Goal: Transaction & Acquisition: Purchase product/service

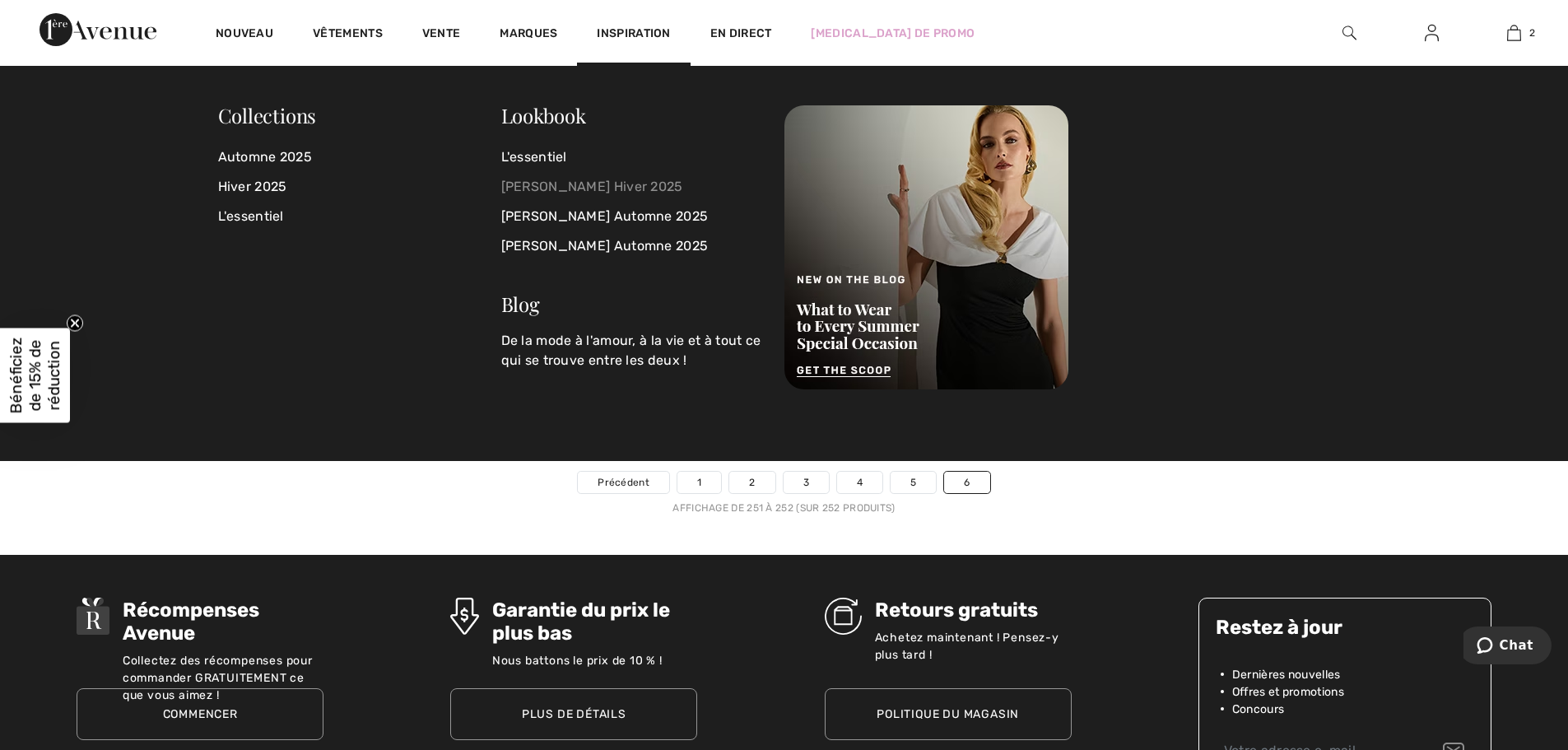
click at [573, 178] on font "[PERSON_NAME] Hiver 2025" at bounding box center [593, 186] width 182 height 16
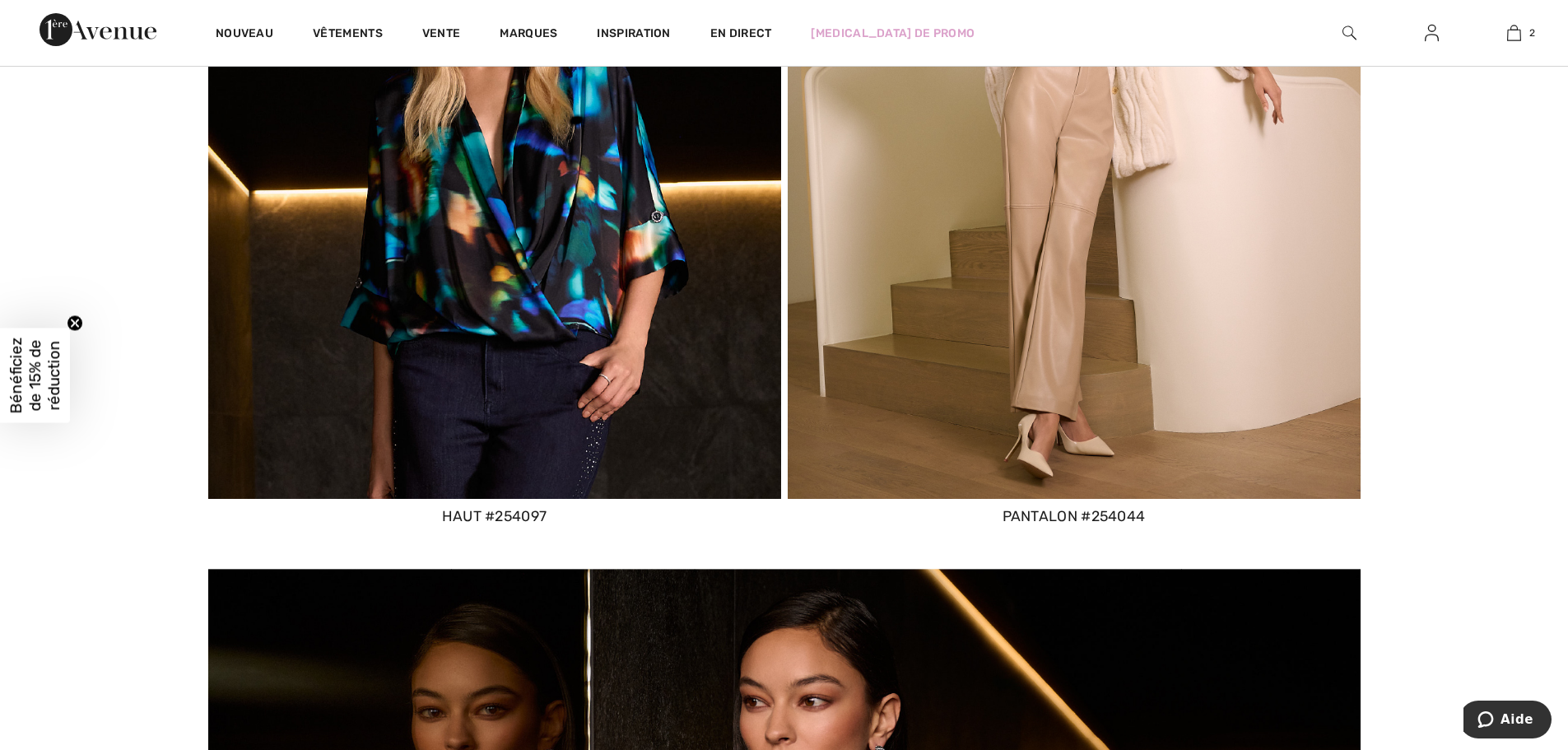
scroll to position [8402, 0]
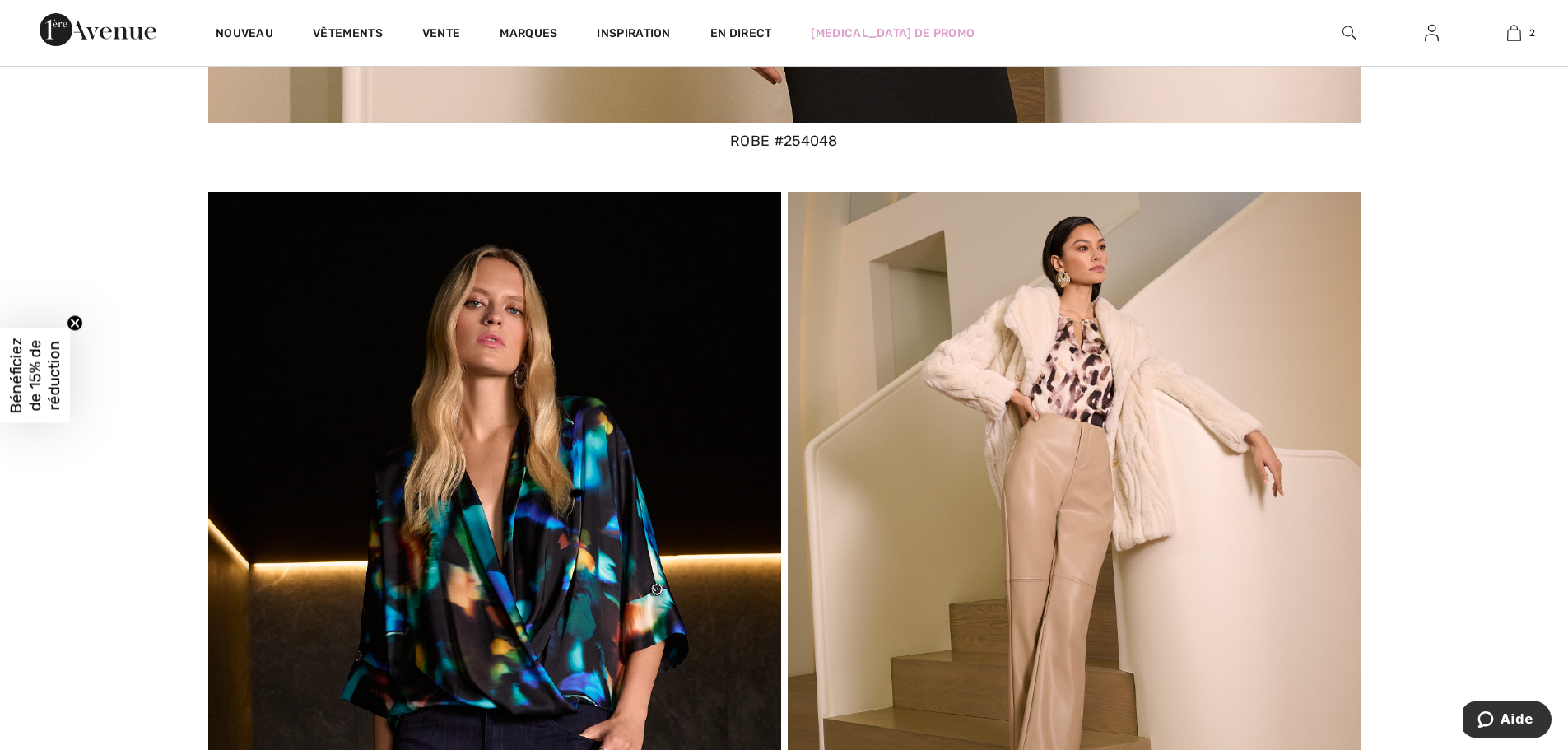
click at [681, 462] on img at bounding box center [494, 532] width 573 height 681
click at [572, 494] on img at bounding box center [494, 532] width 573 height 681
click at [592, 514] on img at bounding box center [494, 532] width 573 height 681
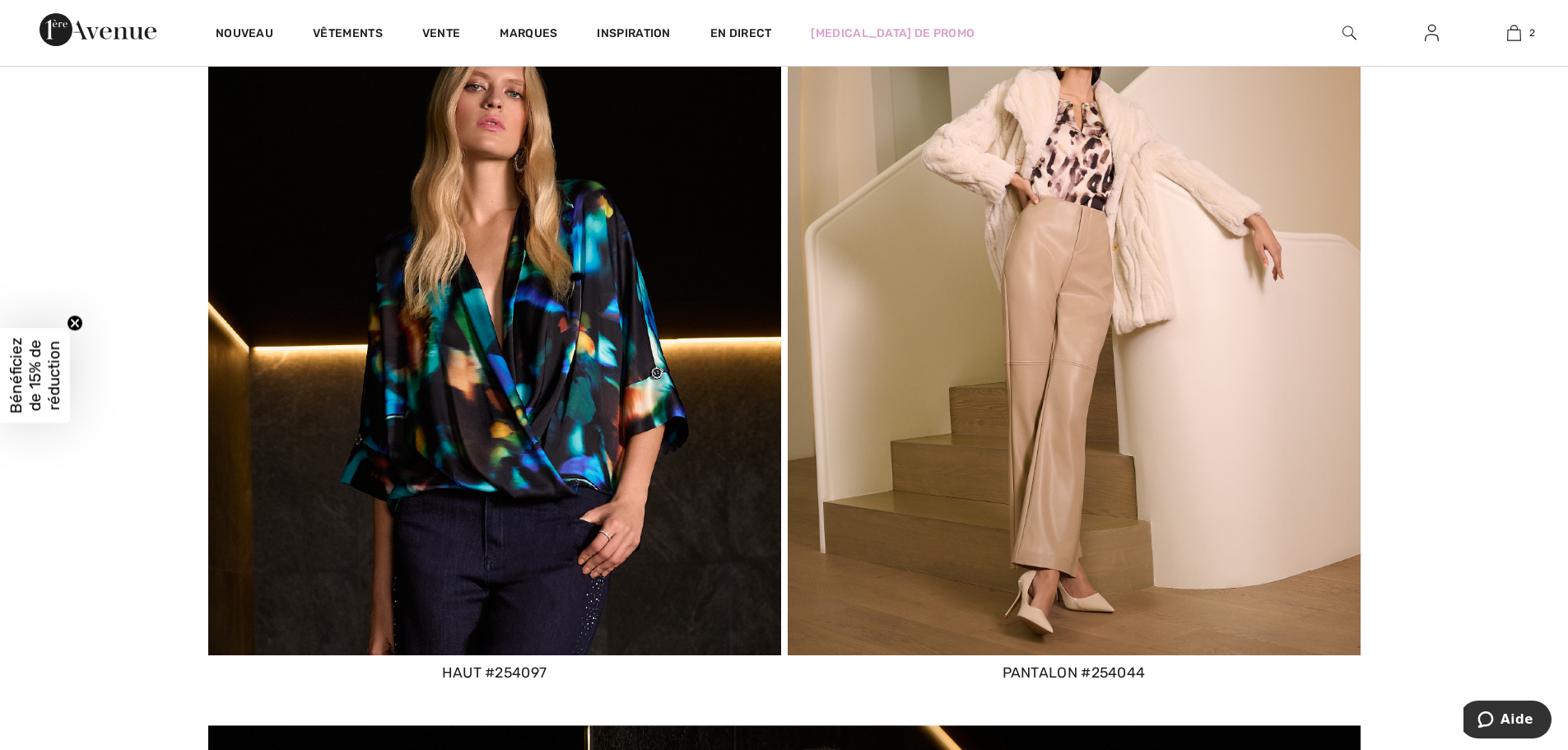
scroll to position [8813, 0]
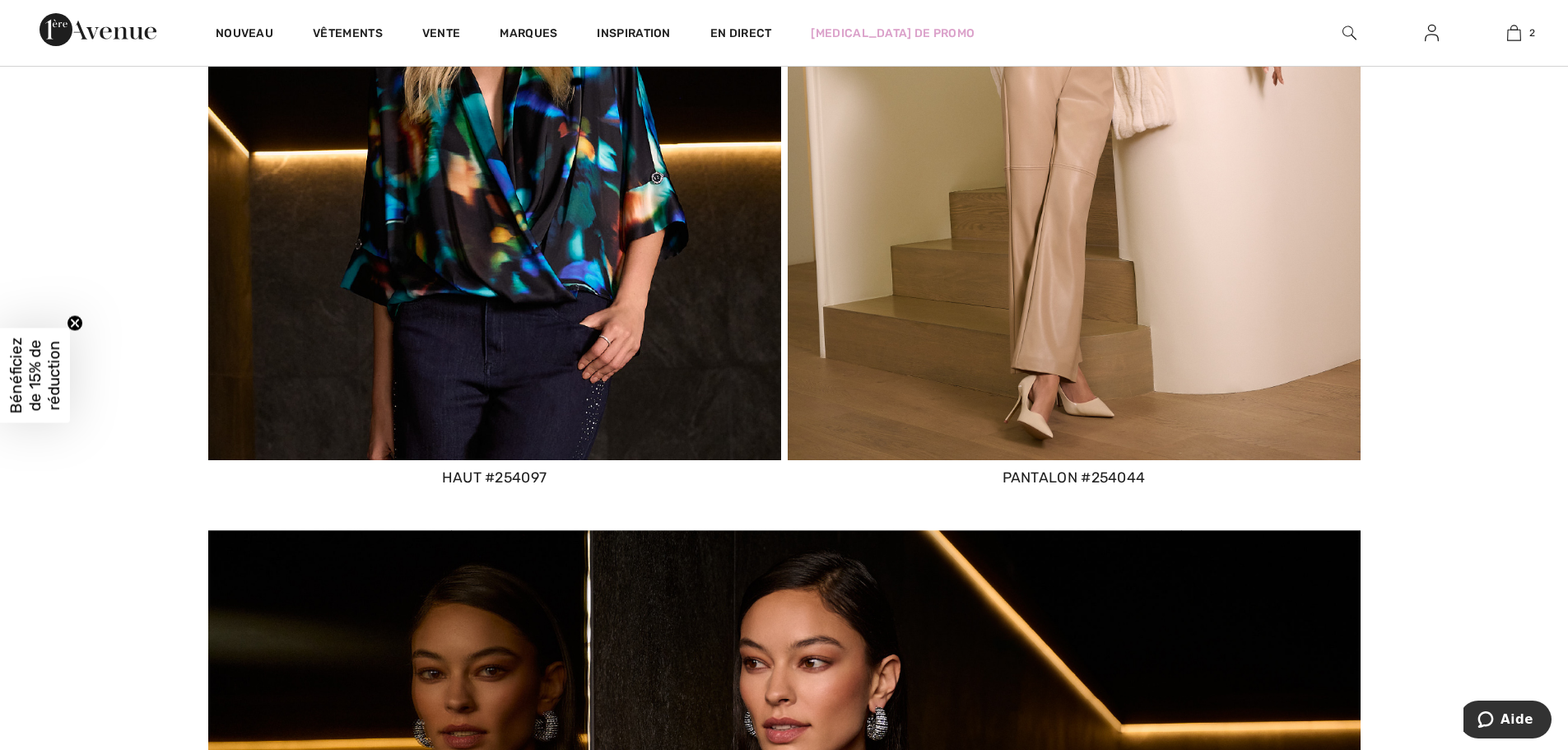
click at [514, 477] on font "haut #254097" at bounding box center [495, 477] width 106 height 16
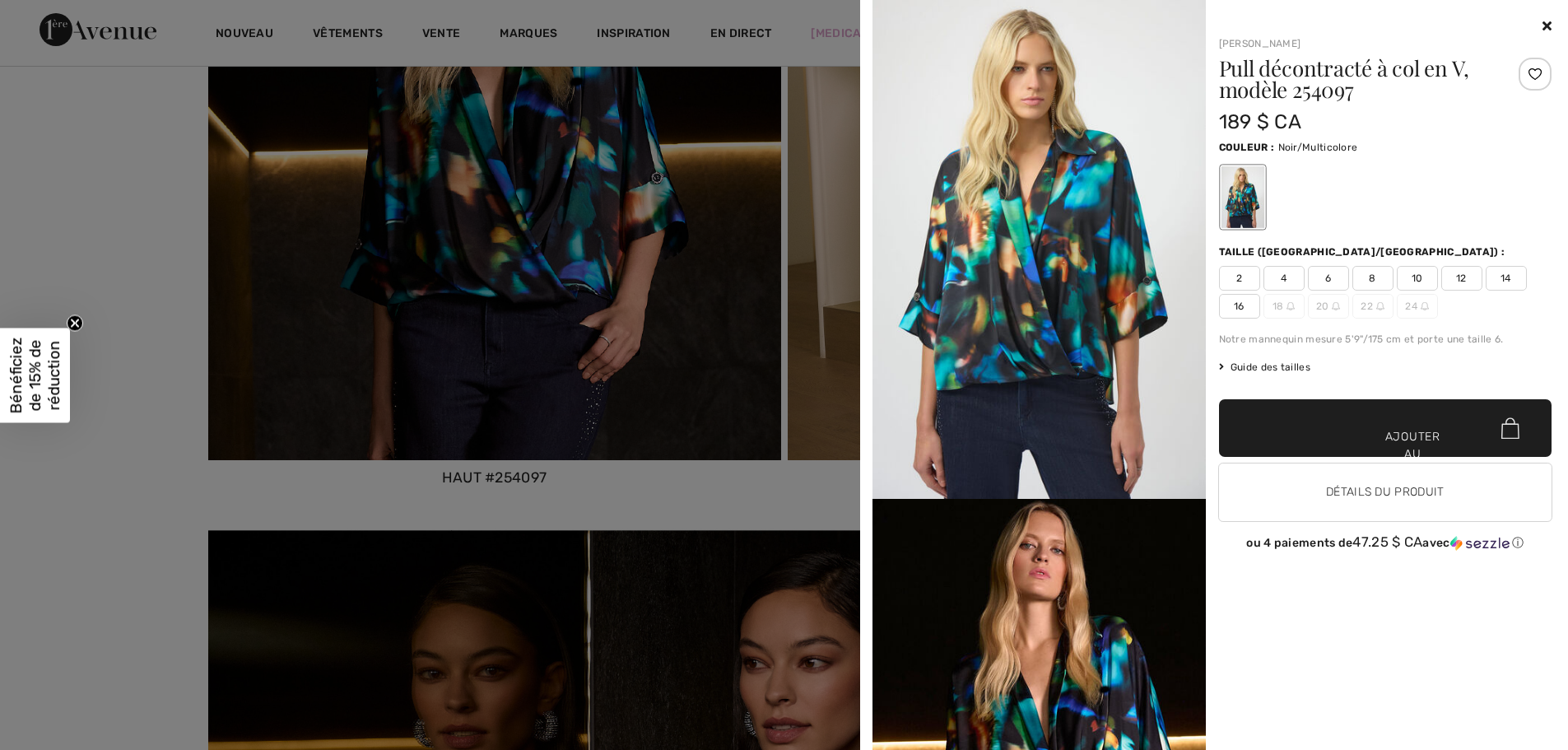
click at [1554, 19] on div "Votre navigateur ne prend pas en charge la balise vidéo. Joseph Ribkoff Pull dé…" at bounding box center [1214, 375] width 695 height 750
click at [1552, 22] on div "Votre navigateur ne prend pas en charge la balise vidéo. Joseph Ribkoff Pull dé…" at bounding box center [1214, 375] width 695 height 750
click at [1544, 26] on icon at bounding box center [1547, 25] width 9 height 13
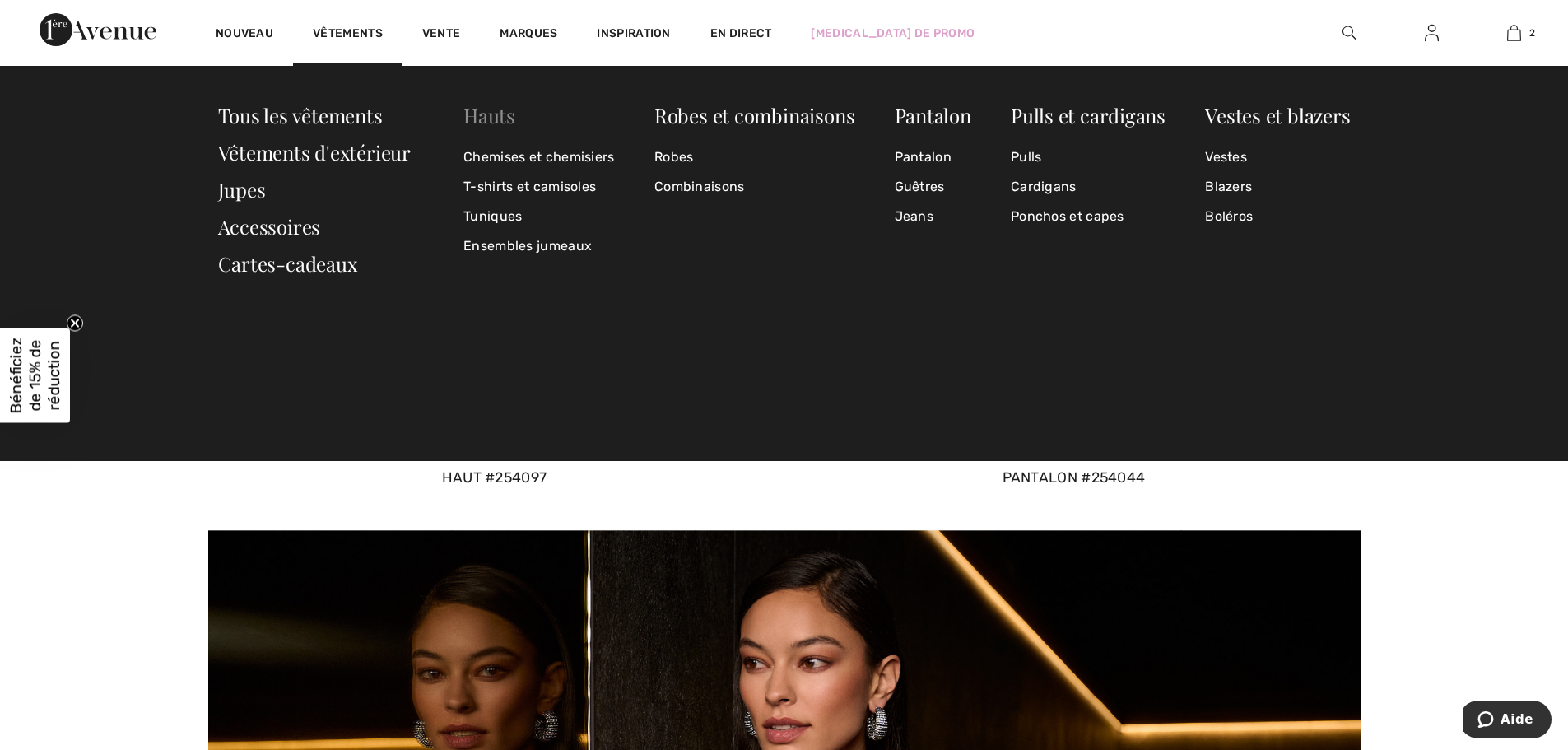
click at [492, 115] on font "Hauts" at bounding box center [489, 115] width 52 height 26
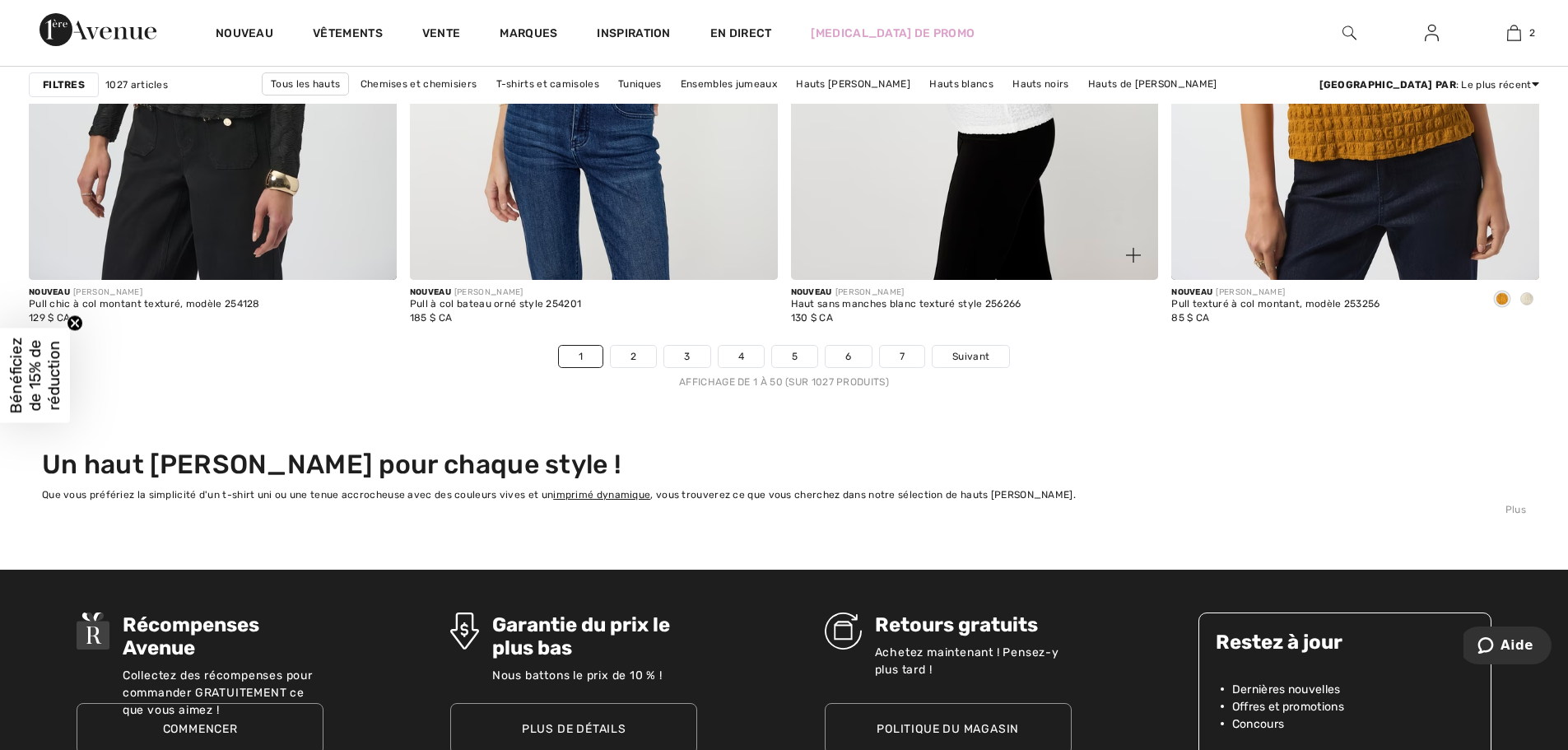
scroll to position [9710, 0]
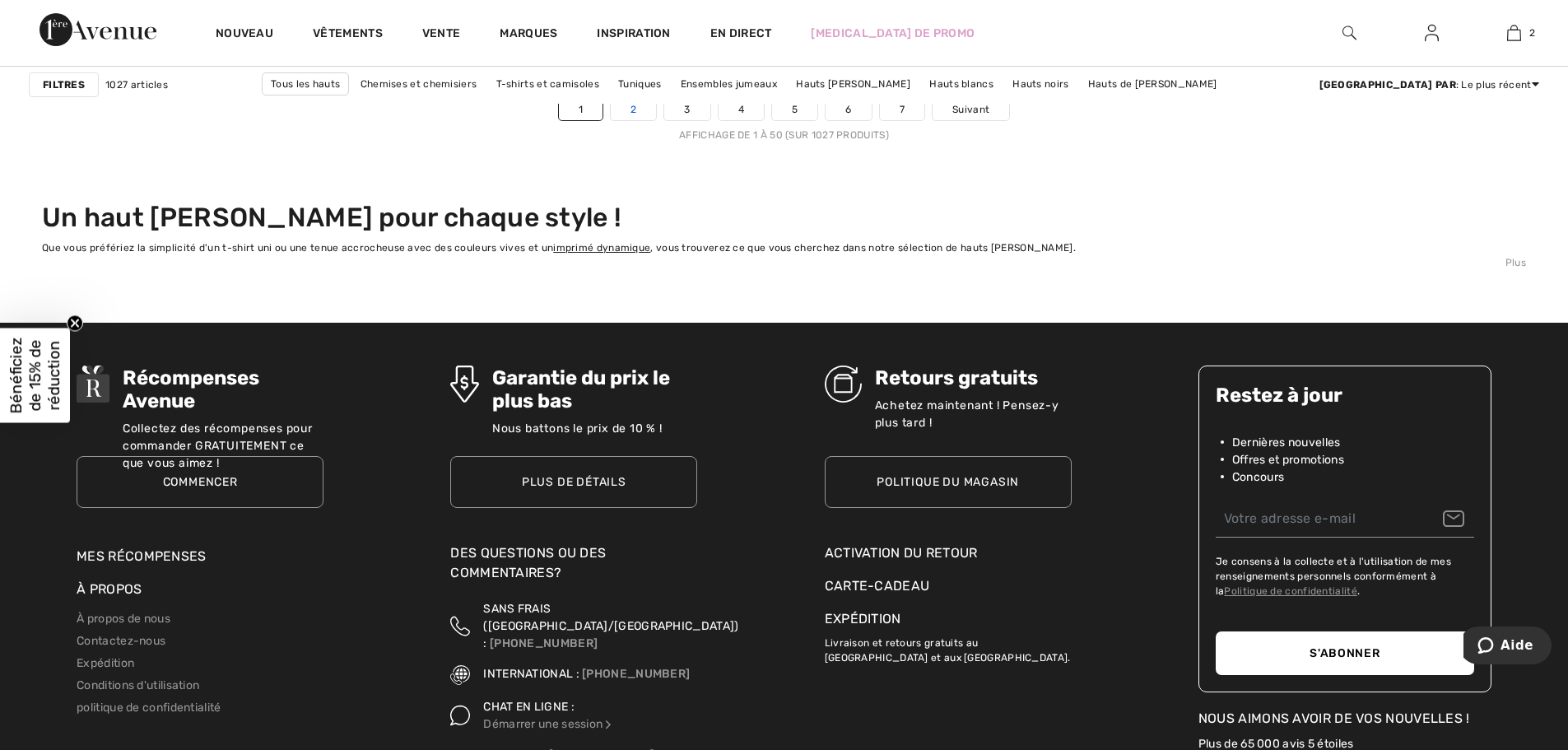
click at [635, 107] on font "2" at bounding box center [633, 109] width 6 height 11
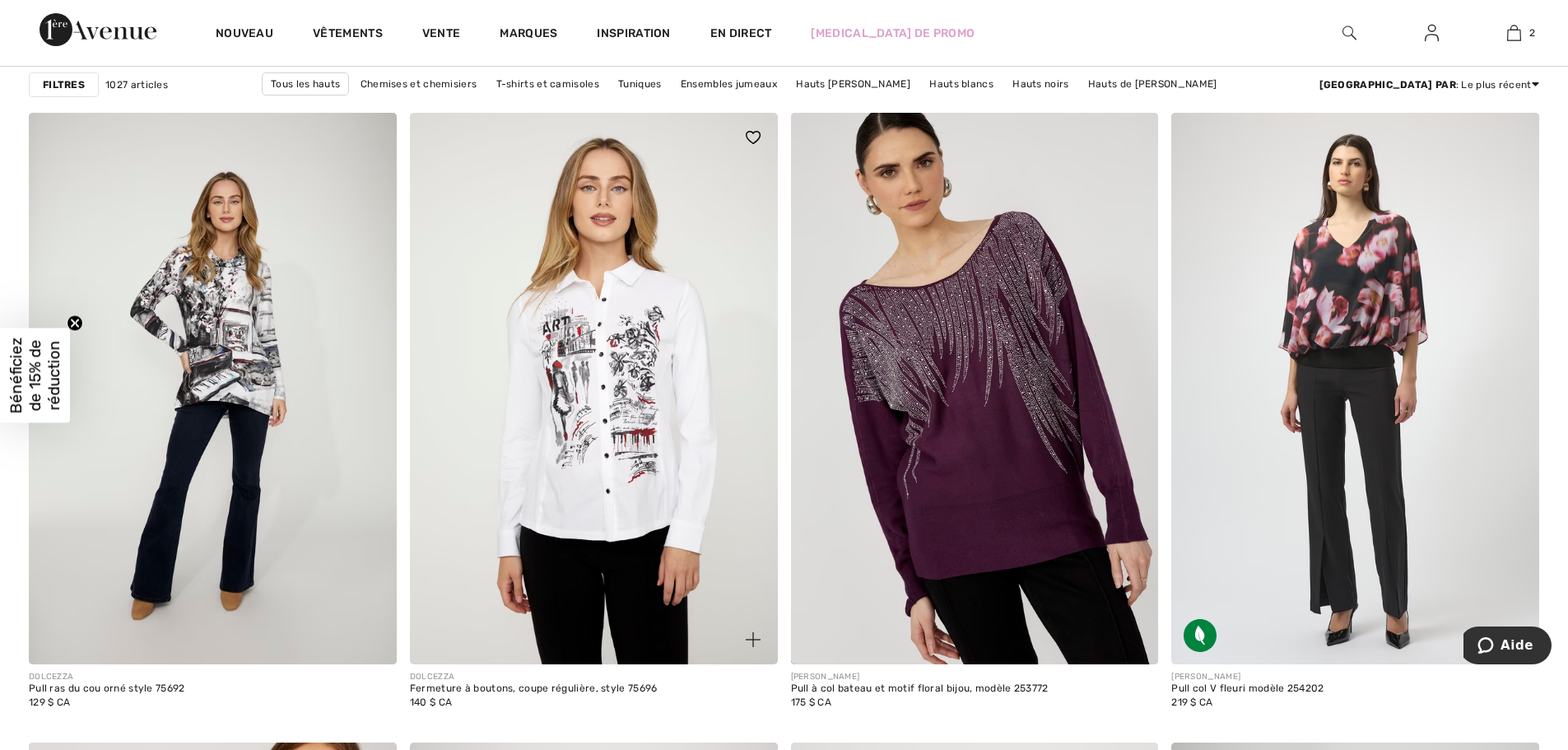
scroll to position [8064, 0]
